Goal: Task Accomplishment & Management: Use online tool/utility

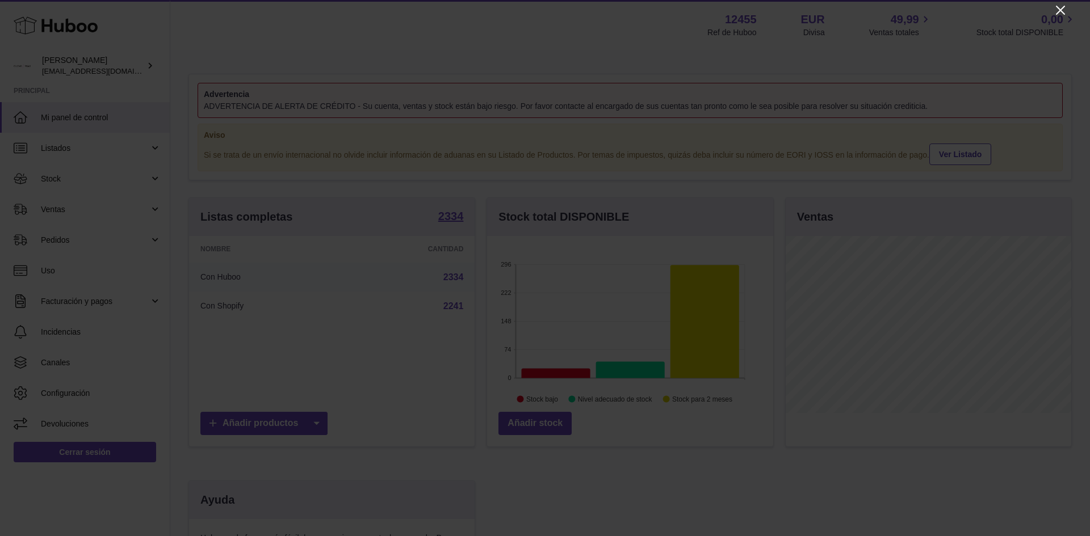
click at [1062, 9] on icon "Close" at bounding box center [1060, 10] width 14 height 14
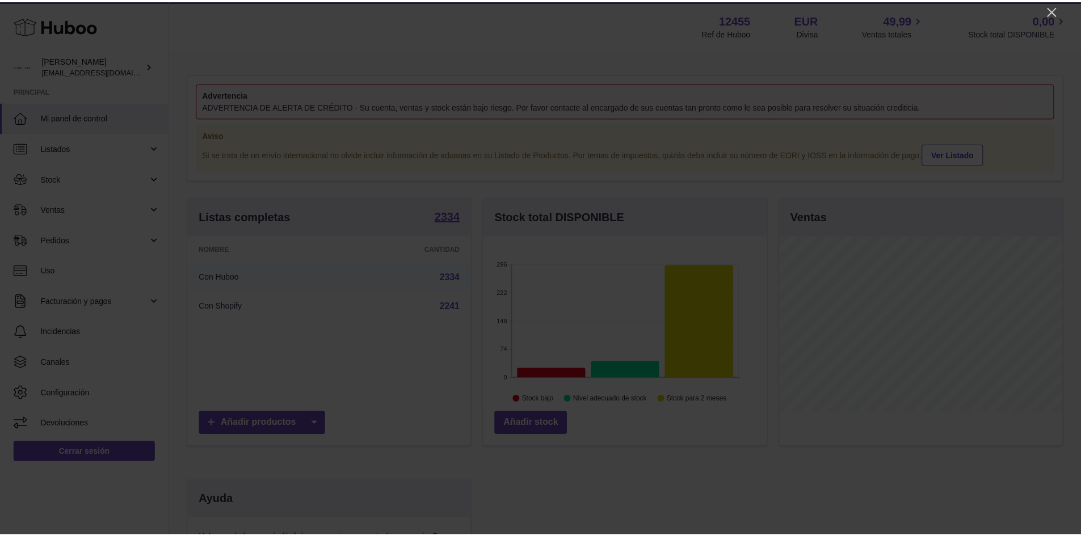
scroll to position [567287, 567182]
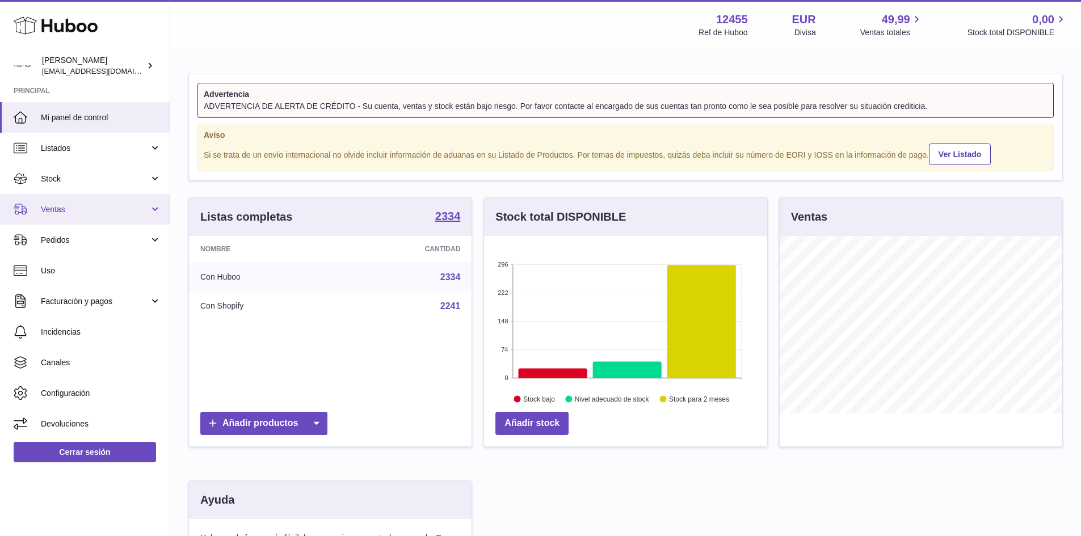
click at [87, 217] on link "Ventas" at bounding box center [85, 209] width 170 height 31
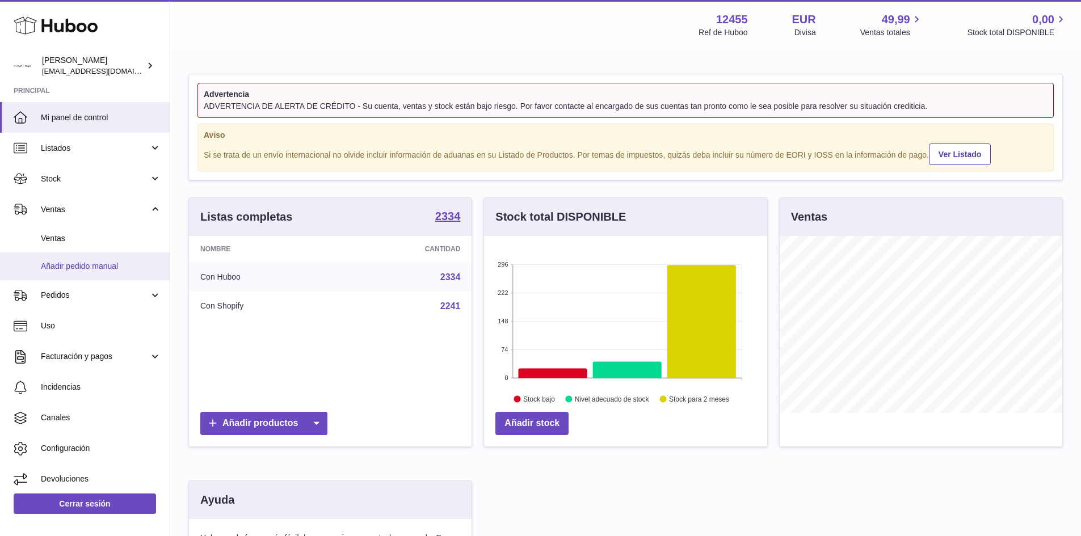
click at [77, 264] on span "Añadir pedido manual" at bounding box center [101, 266] width 120 height 11
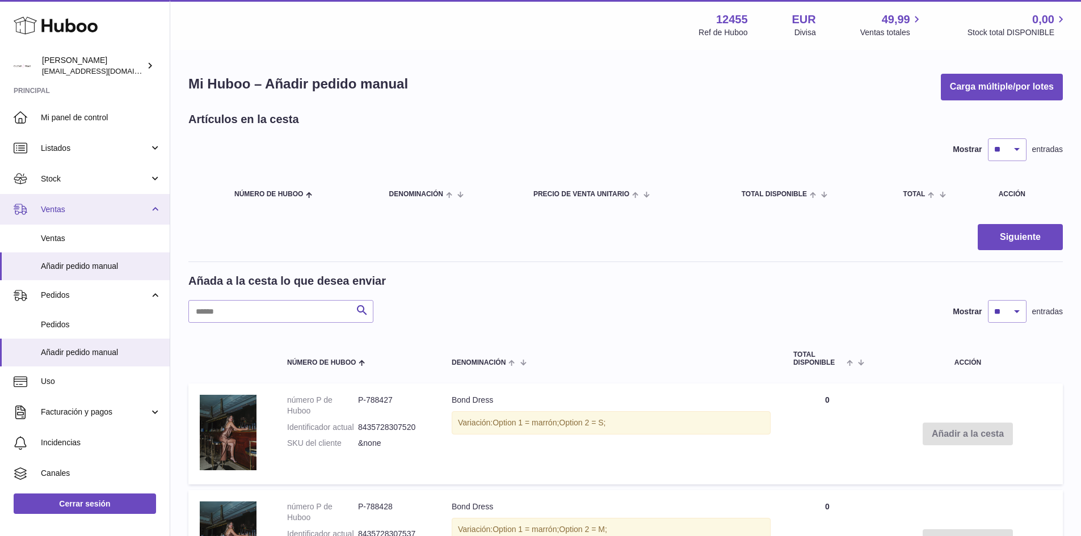
click at [52, 213] on span "Ventas" at bounding box center [95, 209] width 108 height 11
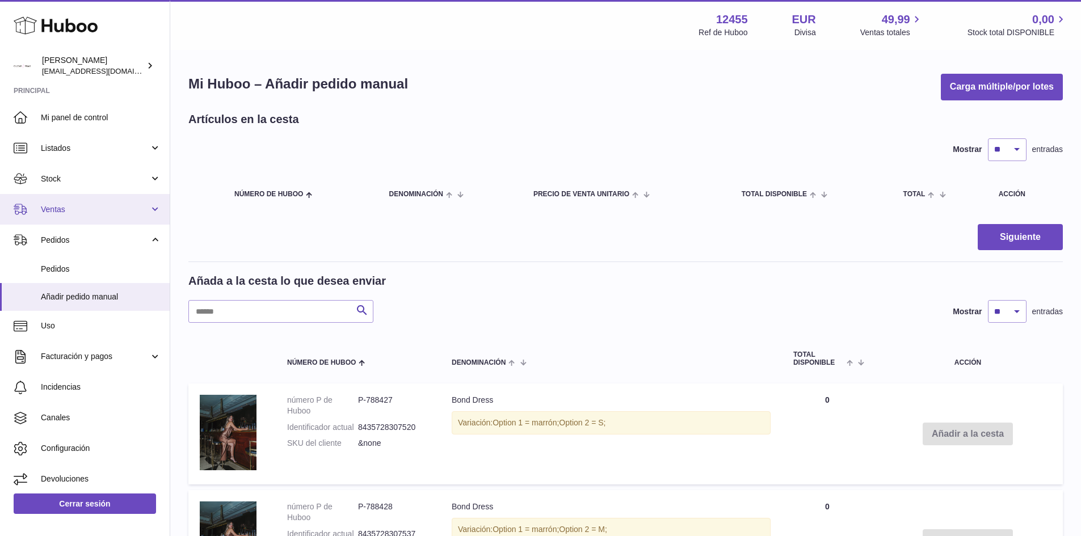
click at [52, 213] on span "Ventas" at bounding box center [95, 209] width 108 height 11
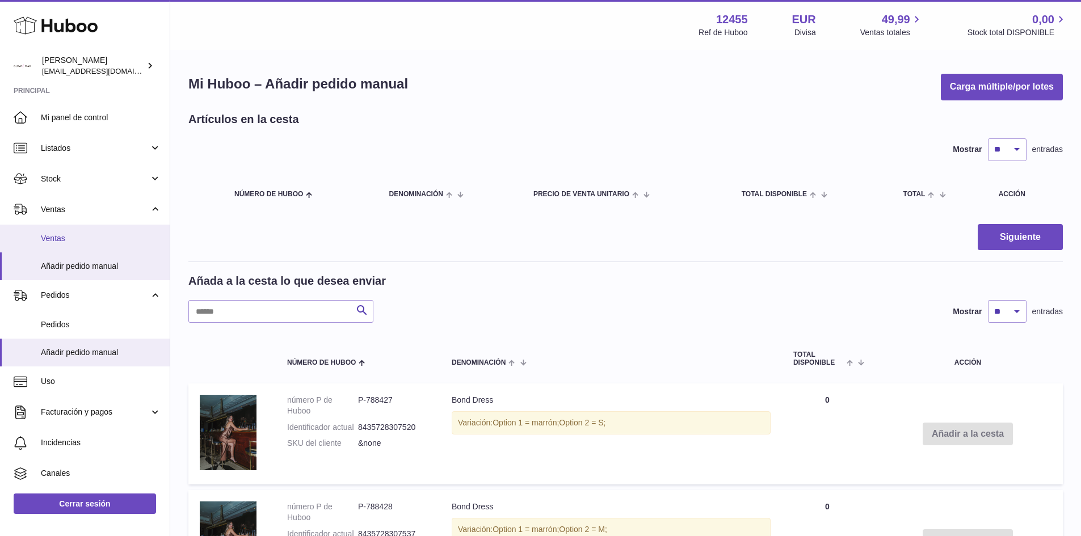
click at [60, 243] on span "Ventas" at bounding box center [101, 238] width 120 height 11
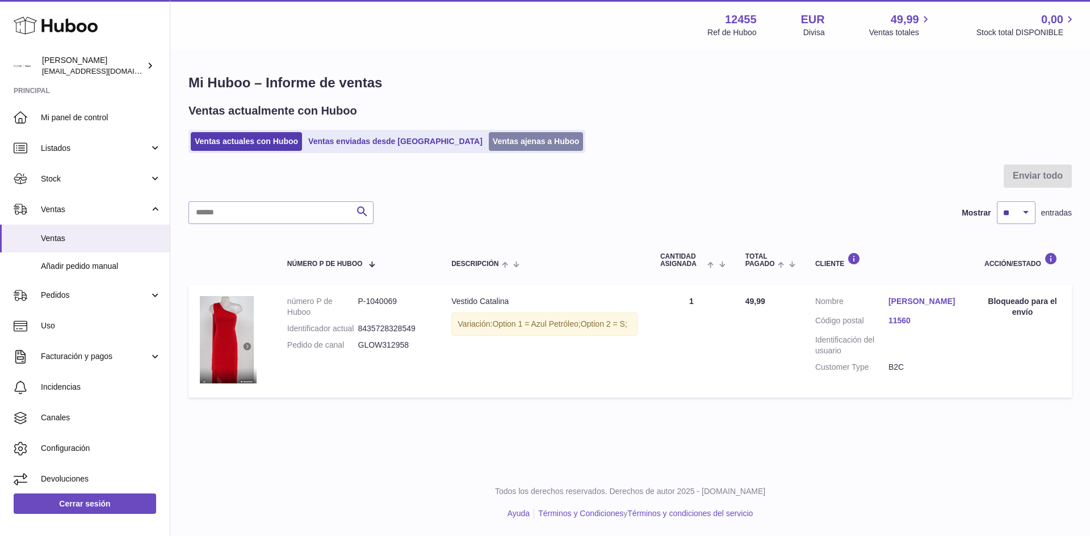
click at [512, 145] on link "Ventas ajenas a Huboo" at bounding box center [536, 141] width 95 height 19
